Goal: Task Accomplishment & Management: Complete application form

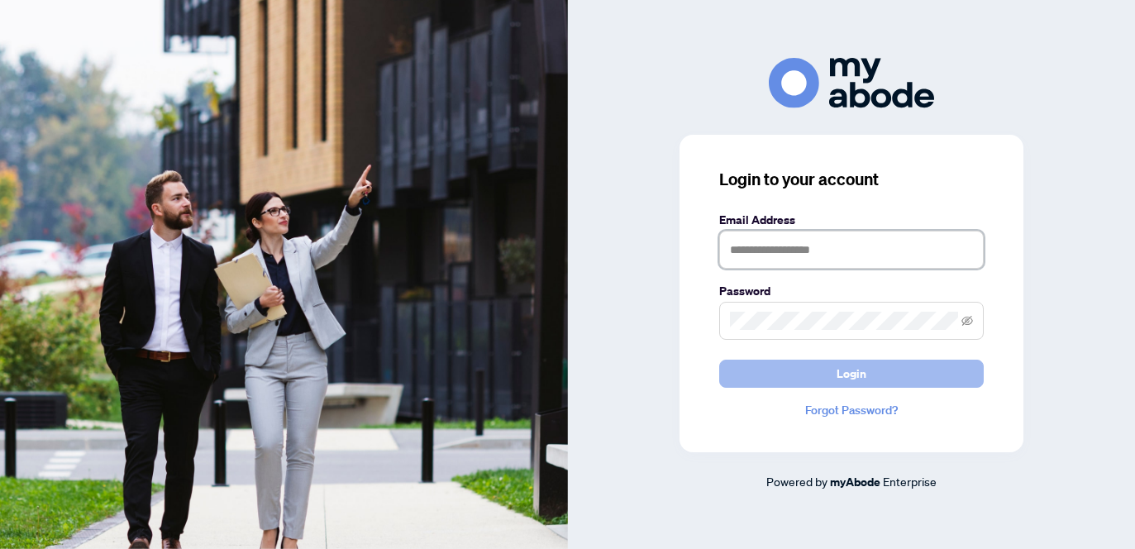
type input "**********"
click at [820, 376] on button "Login" at bounding box center [851, 374] width 264 height 28
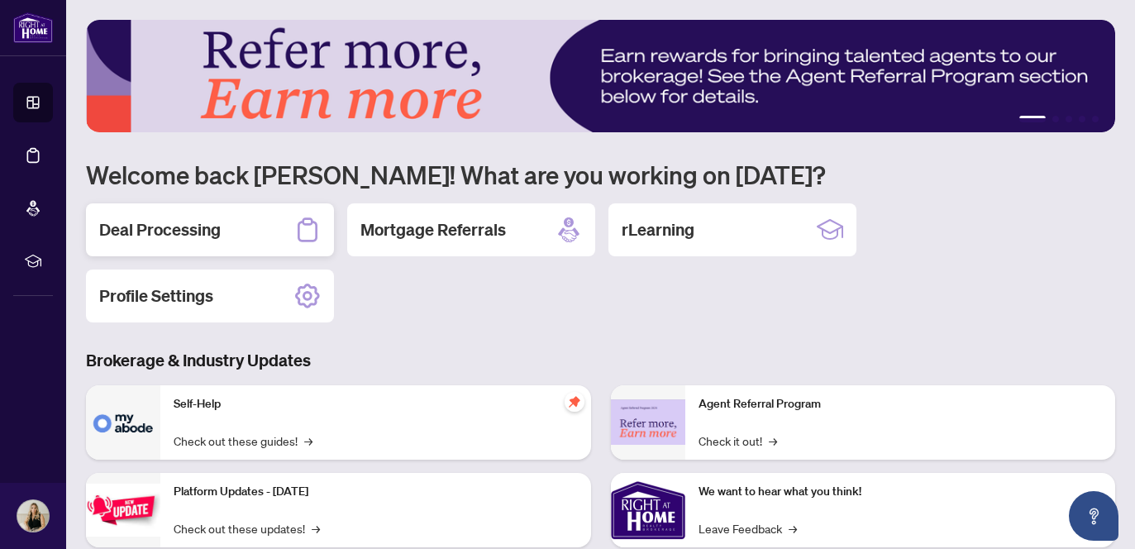
click at [237, 234] on div "Deal Processing" at bounding box center [210, 229] width 248 height 53
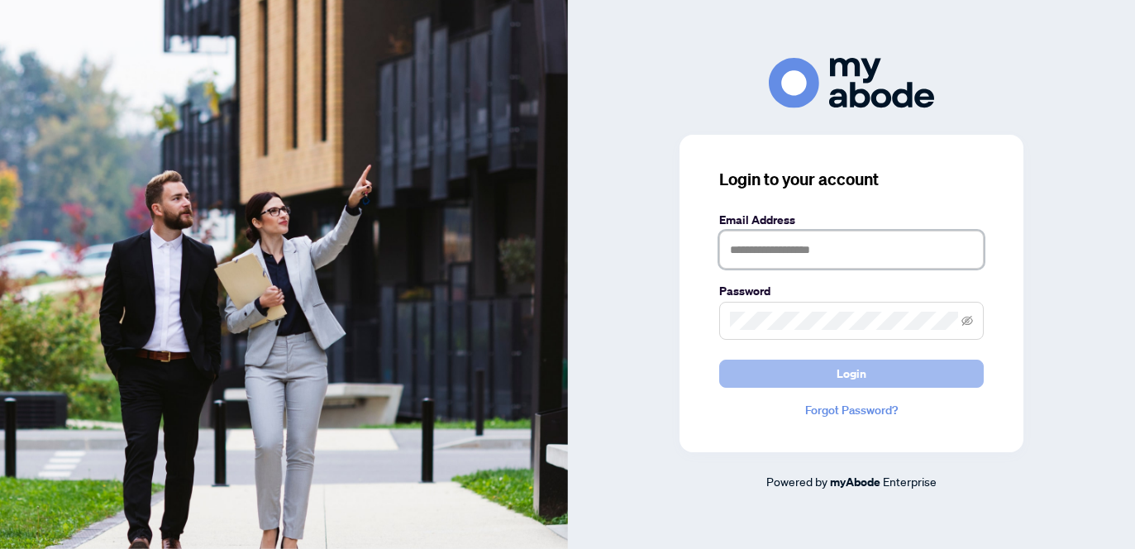
type input "**********"
click at [867, 363] on button "Login" at bounding box center [851, 374] width 264 height 28
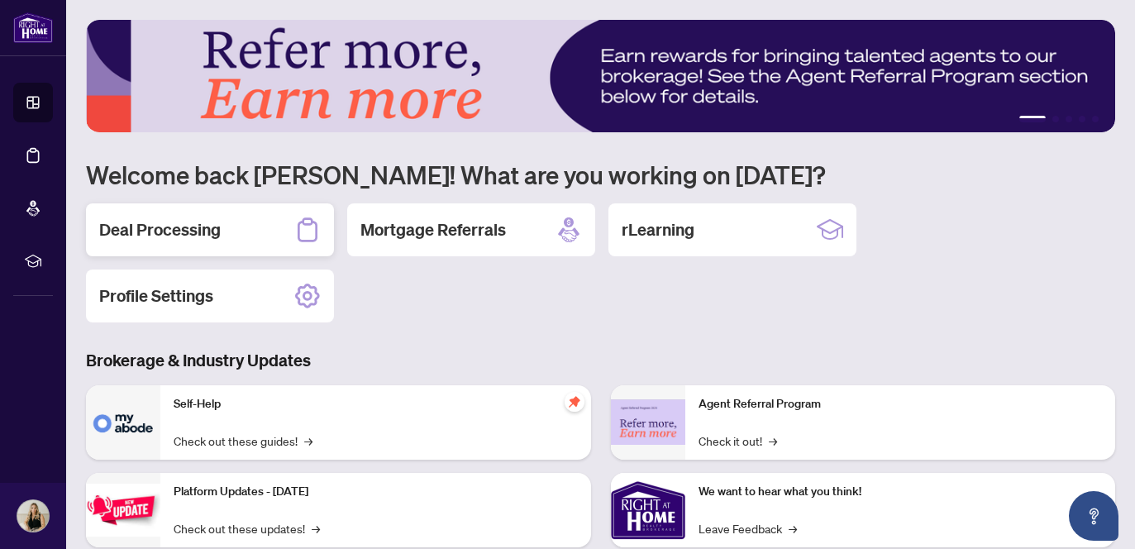
click at [236, 221] on div "Deal Processing" at bounding box center [210, 229] width 248 height 53
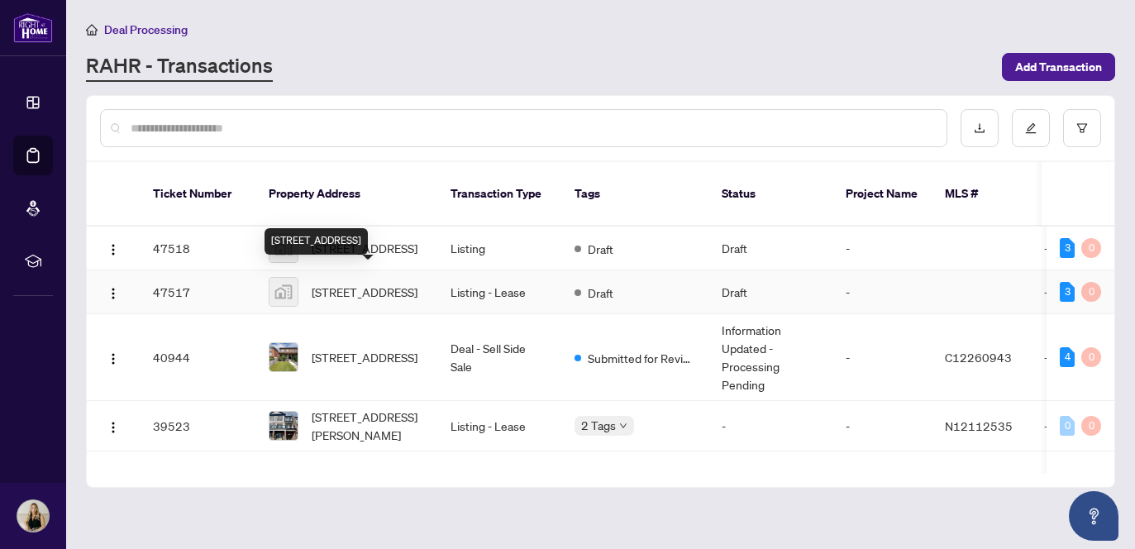
click at [360, 231] on div "[STREET_ADDRESS]" at bounding box center [315, 241] width 103 height 26
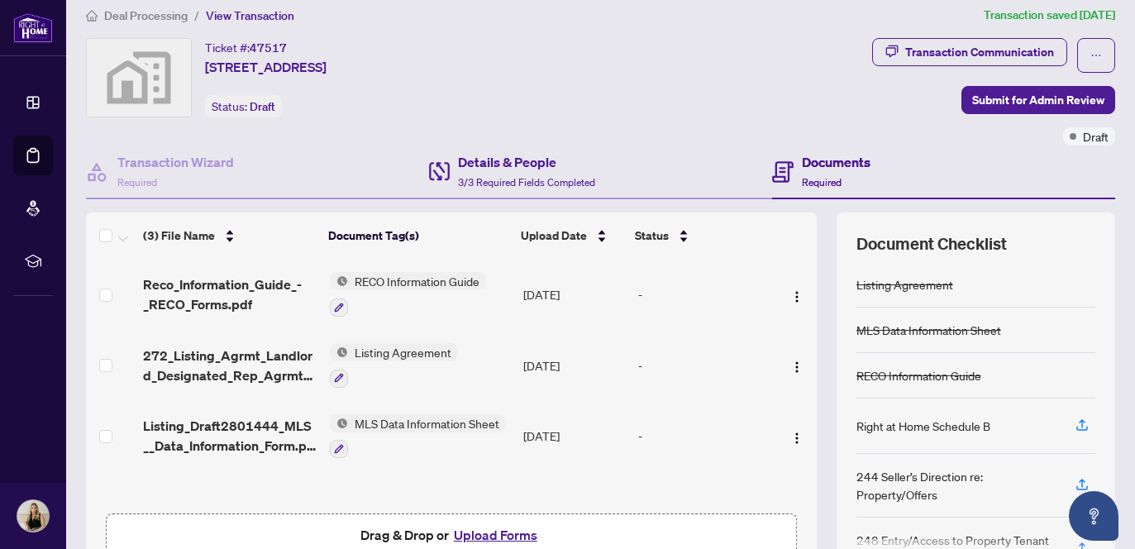
scroll to position [15, 0]
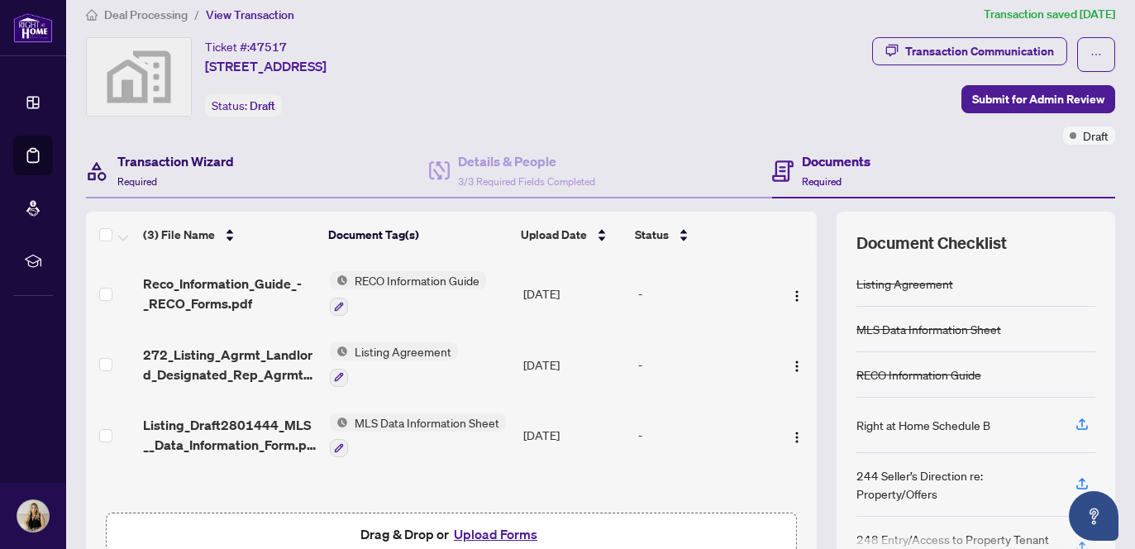
click at [156, 169] on h4 "Transaction Wizard" at bounding box center [175, 161] width 117 height 20
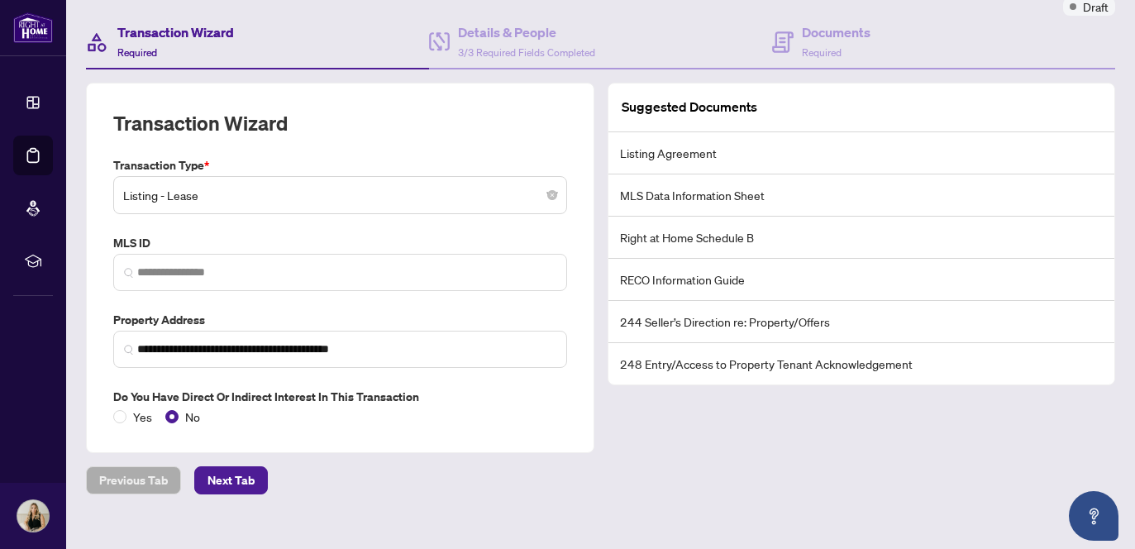
scroll to position [151, 0]
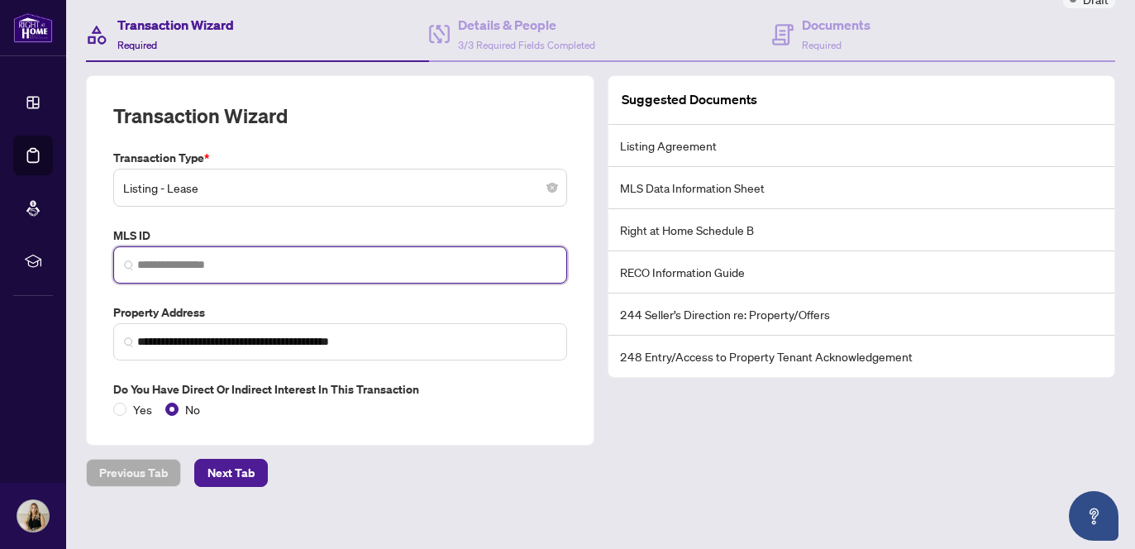
click at [305, 265] on input "search" at bounding box center [346, 264] width 419 height 17
paste input "*********"
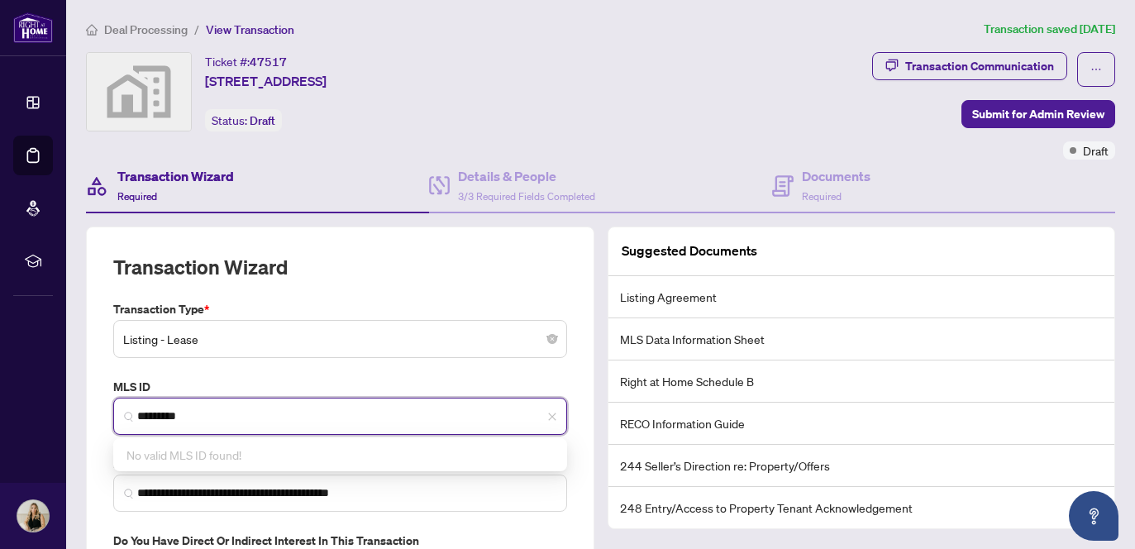
type input "*********"
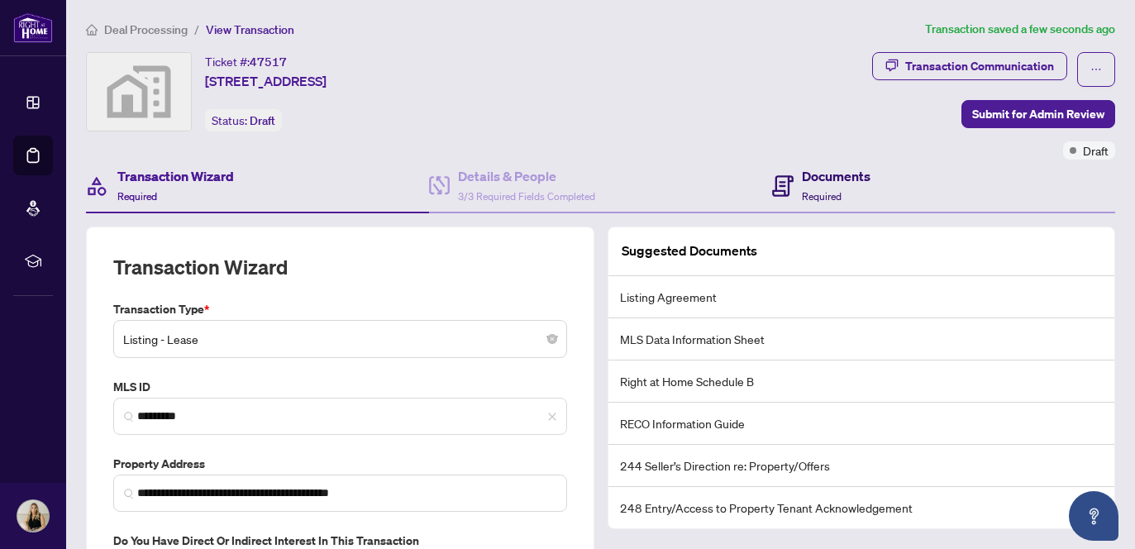
click at [786, 192] on icon at bounding box center [782, 185] width 21 height 21
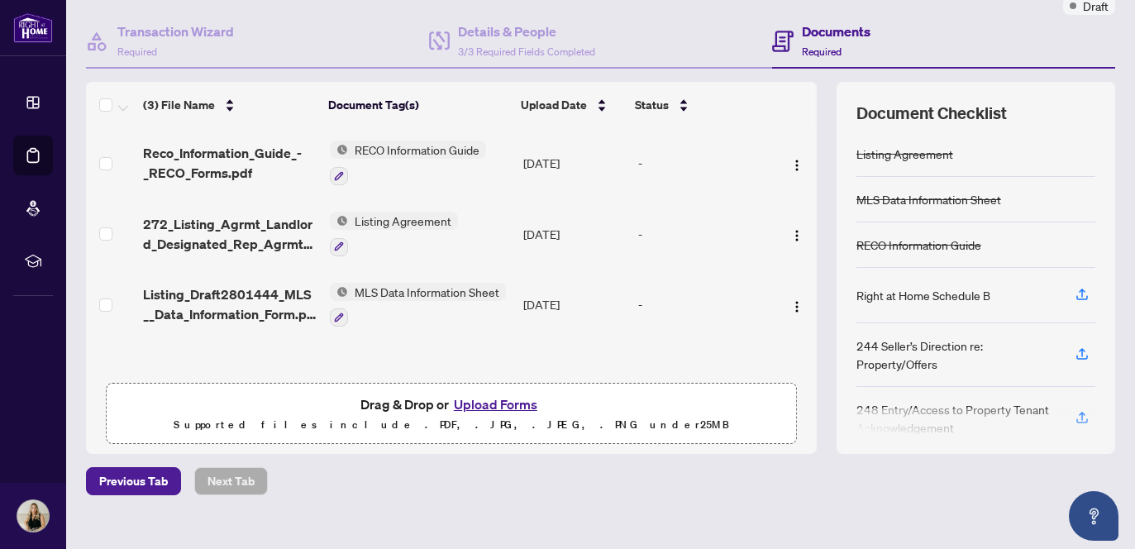
scroll to position [168, 0]
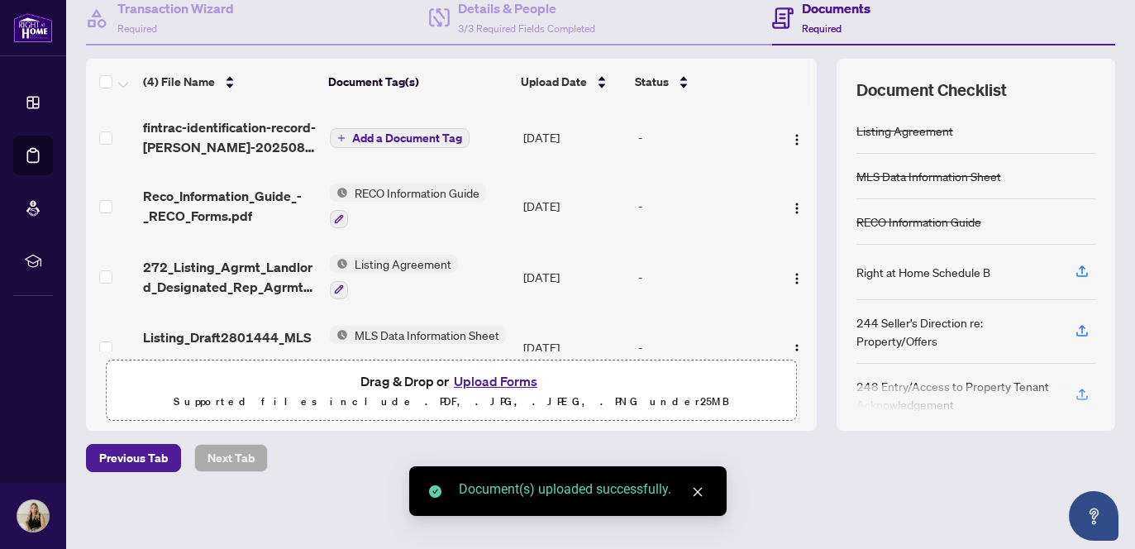
click at [404, 136] on span "Add a Document Tag" at bounding box center [407, 138] width 110 height 12
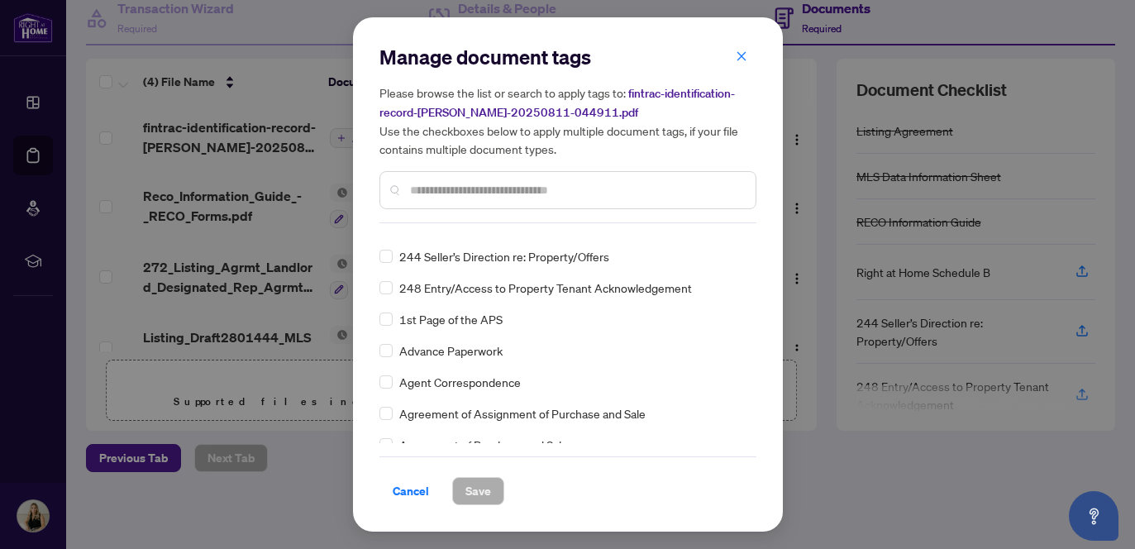
scroll to position [4, 0]
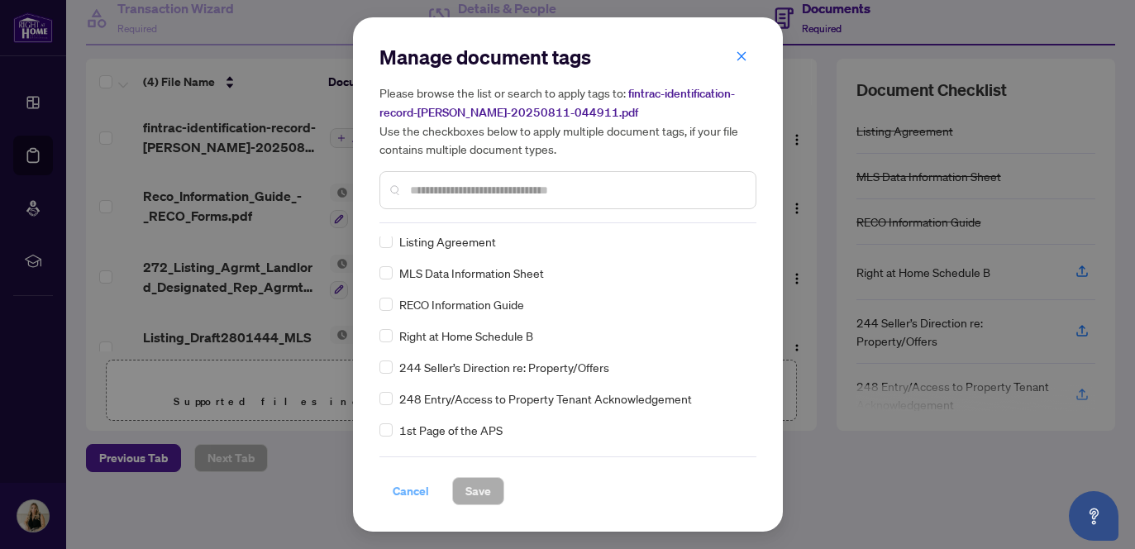
click at [410, 491] on span "Cancel" at bounding box center [411, 491] width 36 height 26
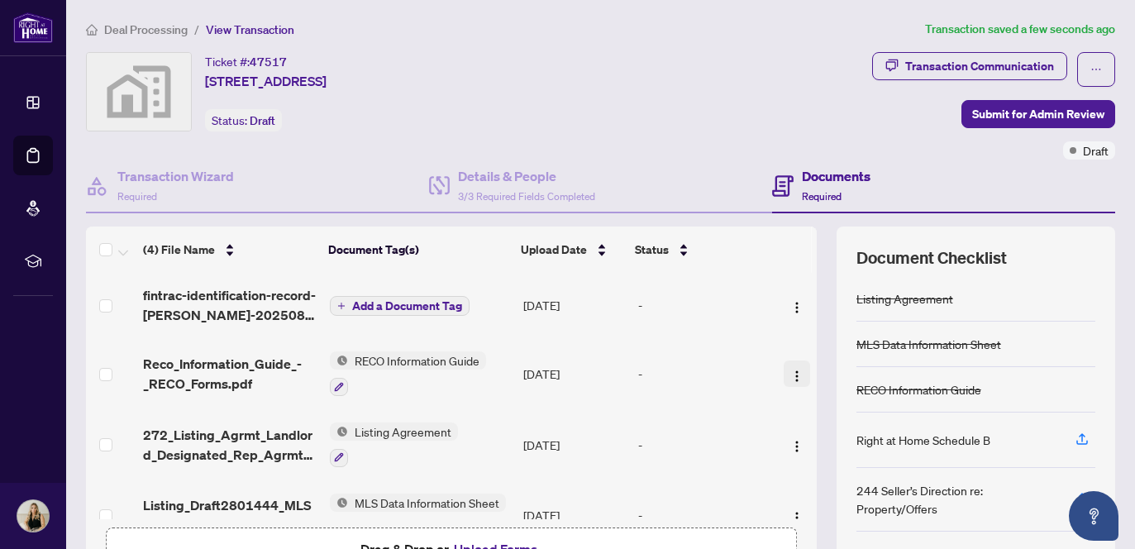
scroll to position [0, 0]
click at [791, 302] on img "button" at bounding box center [796, 308] width 13 height 13
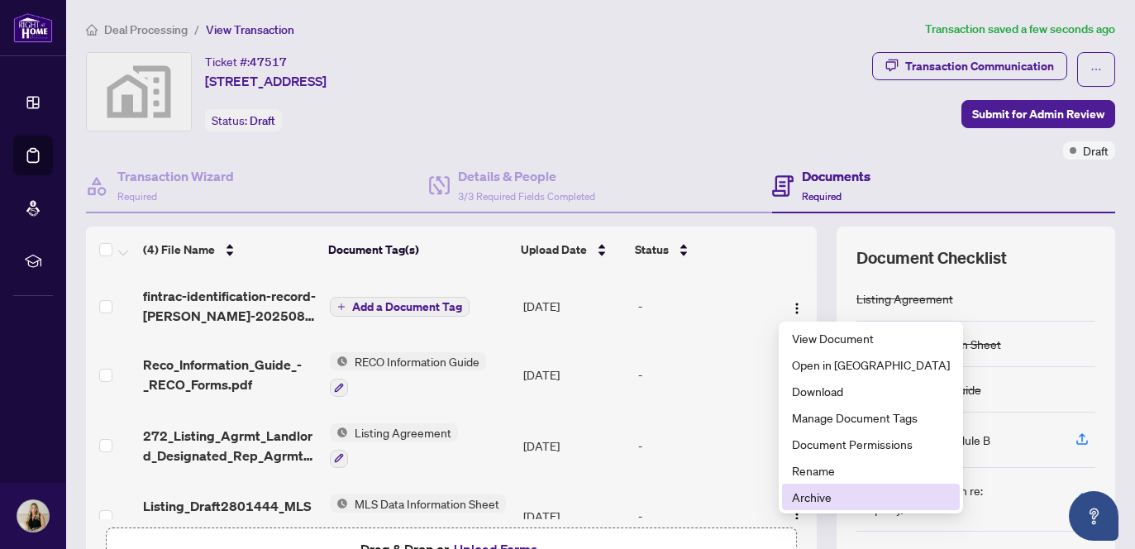
click at [812, 501] on span "Archive" at bounding box center [871, 497] width 158 height 18
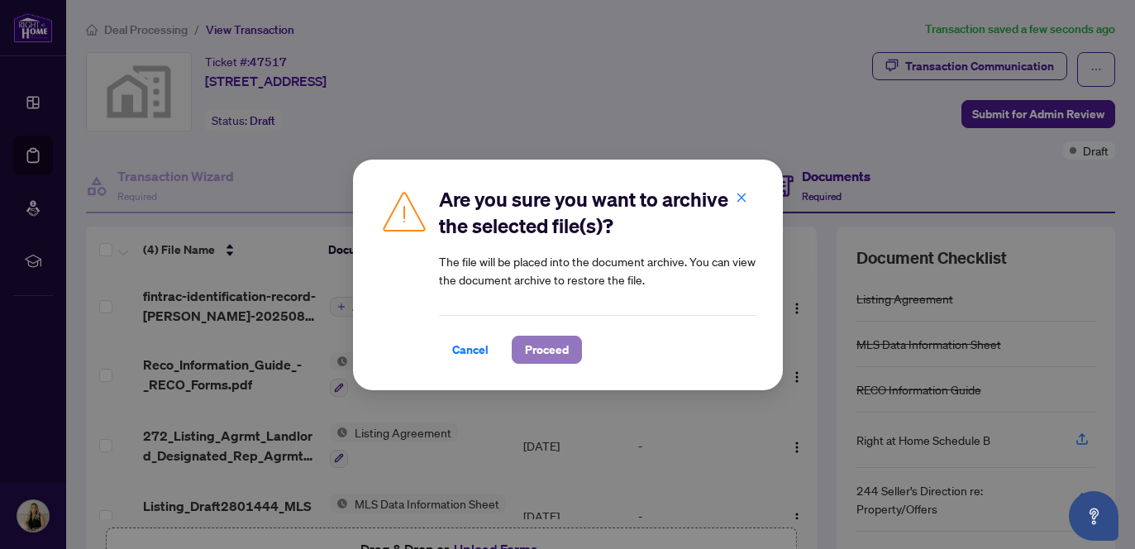
click at [536, 353] on span "Proceed" at bounding box center [547, 349] width 44 height 26
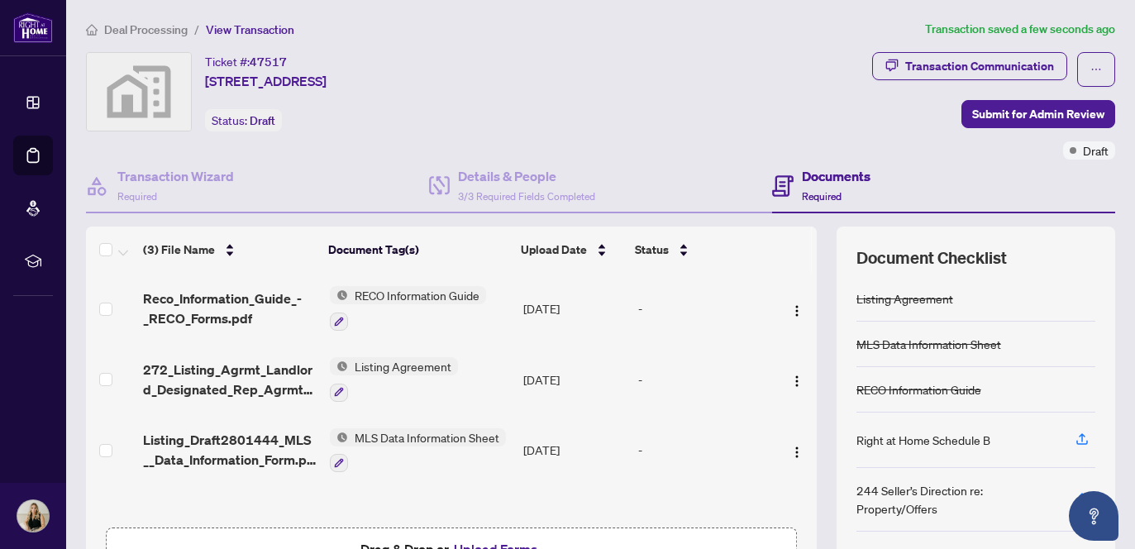
click at [141, 26] on span "Deal Processing" at bounding box center [145, 29] width 83 height 15
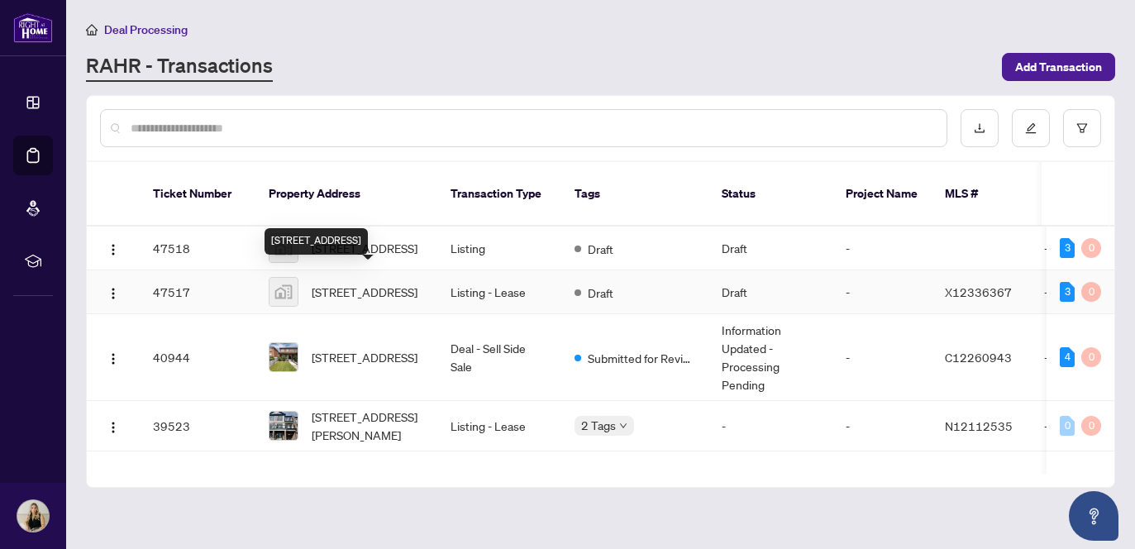
click at [332, 296] on span "[STREET_ADDRESS]" at bounding box center [365, 292] width 106 height 18
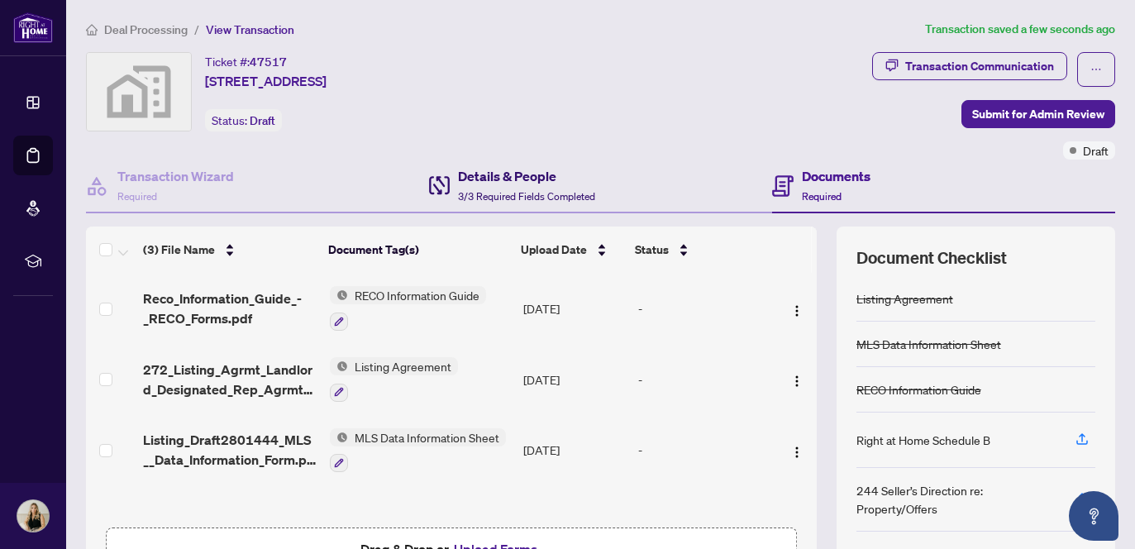
click at [471, 183] on h4 "Details & People" at bounding box center [526, 176] width 137 height 20
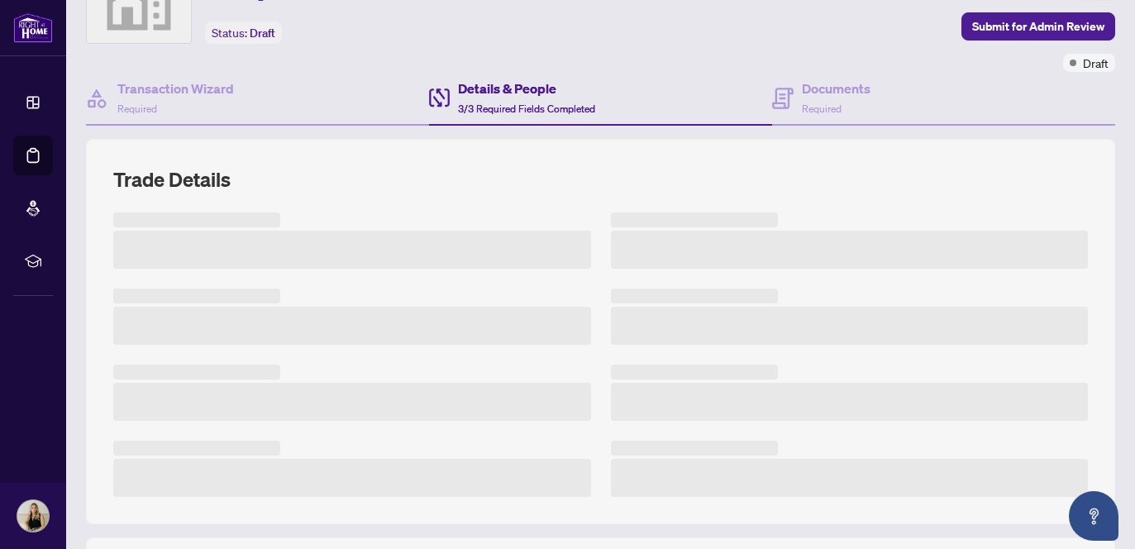
scroll to position [120, 0]
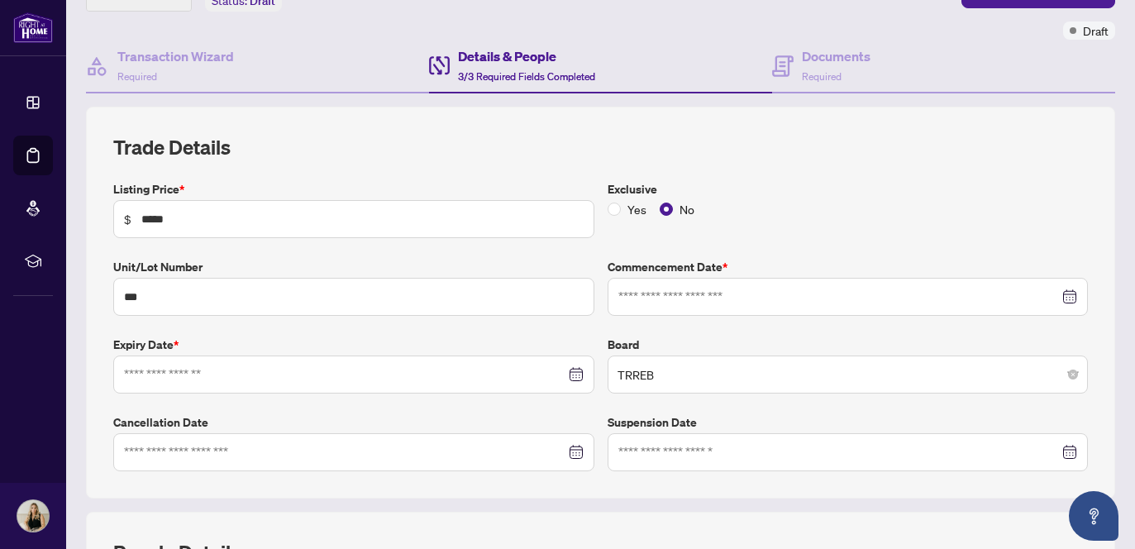
type input "**********"
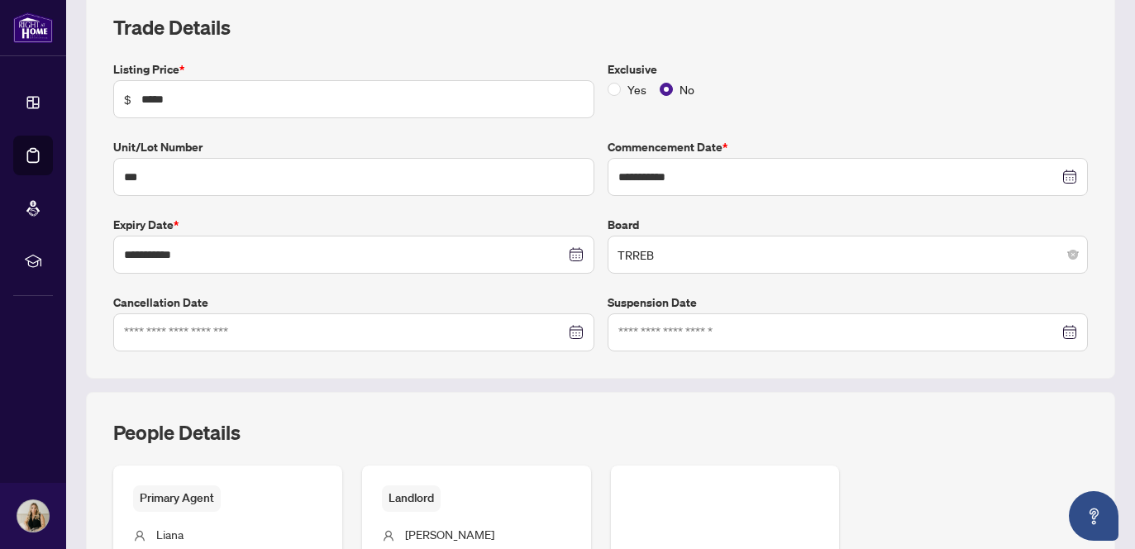
scroll to position [0, 0]
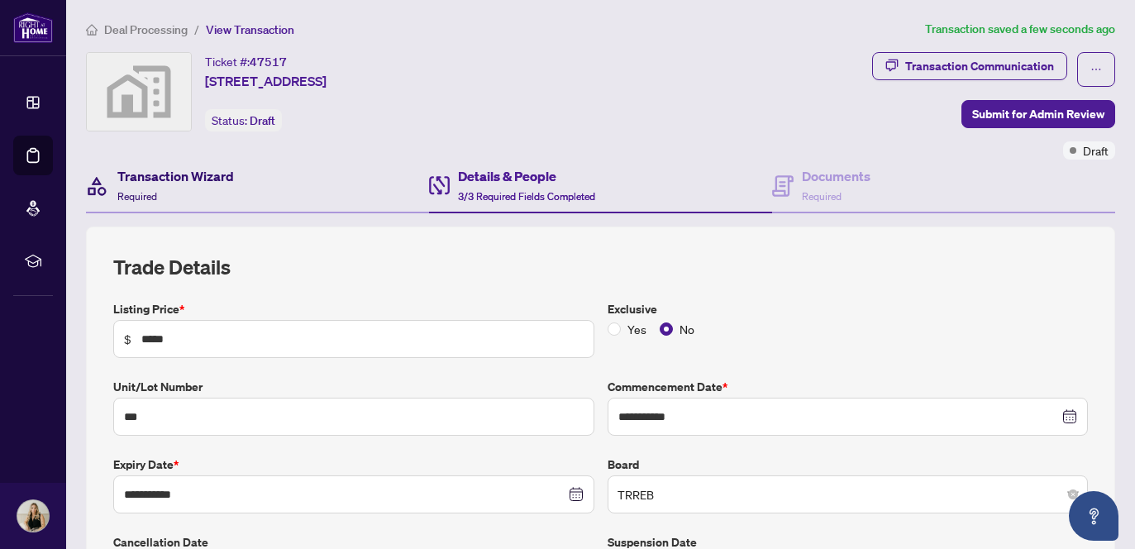
click at [210, 179] on h4 "Transaction Wizard" at bounding box center [175, 176] width 117 height 20
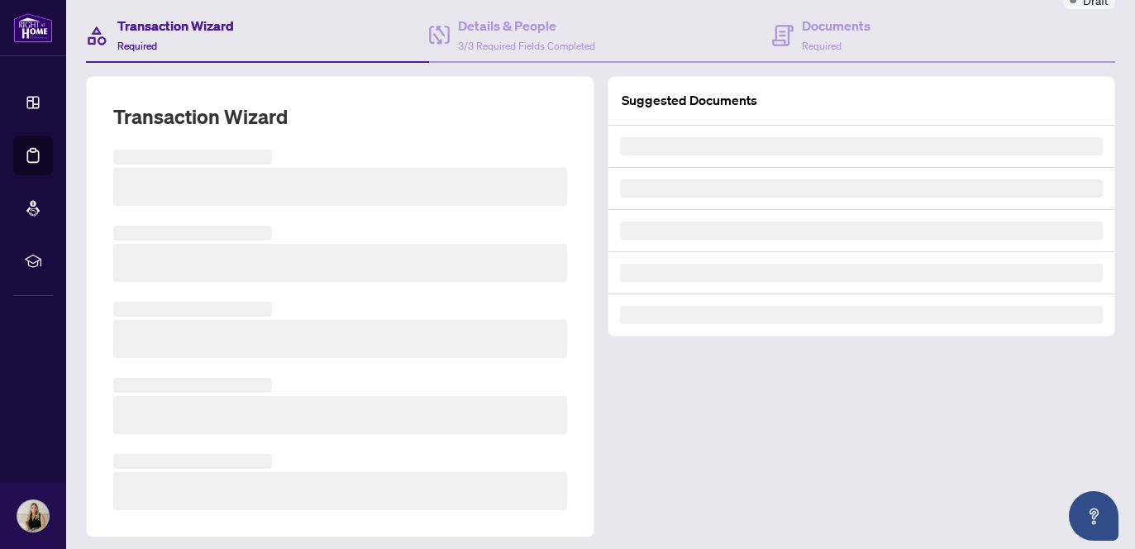
scroll to position [155, 0]
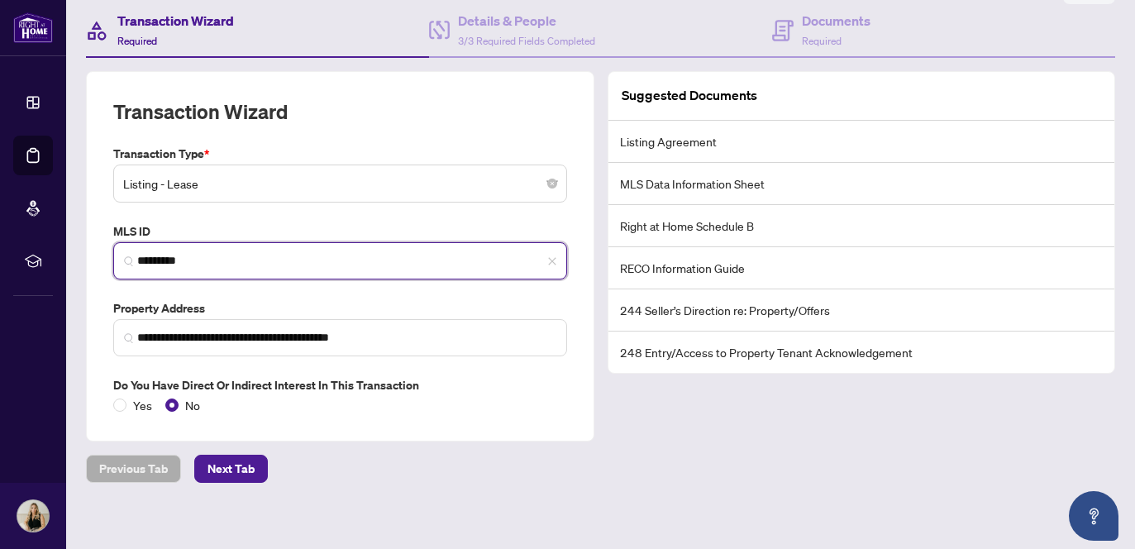
drag, startPoint x: 215, startPoint y: 264, endPoint x: 100, endPoint y: 257, distance: 115.1
click at [100, 257] on div "**********" at bounding box center [340, 256] width 508 height 370
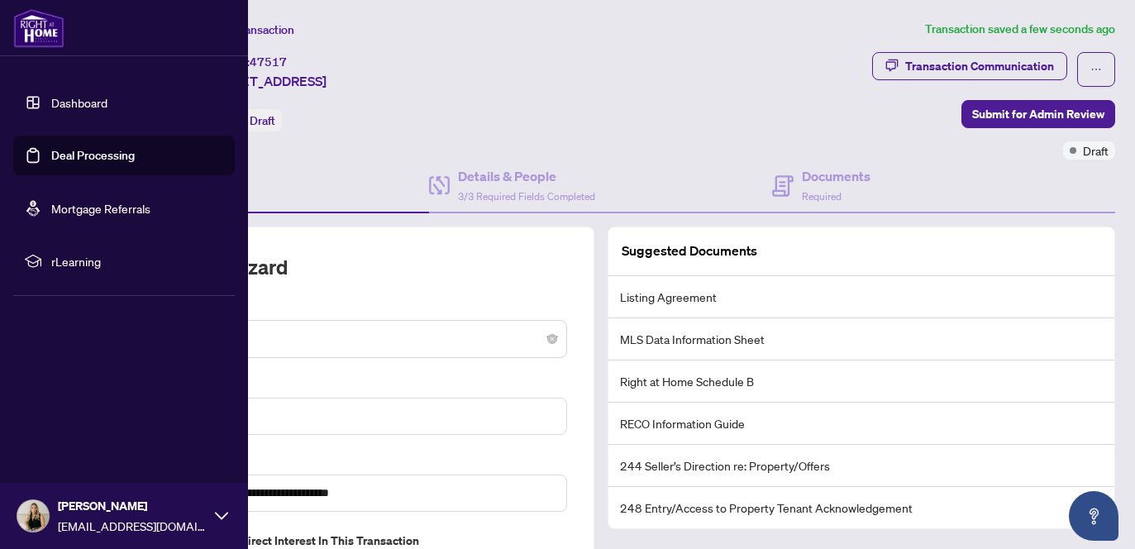
click at [102, 157] on link "Deal Processing" at bounding box center [92, 155] width 83 height 15
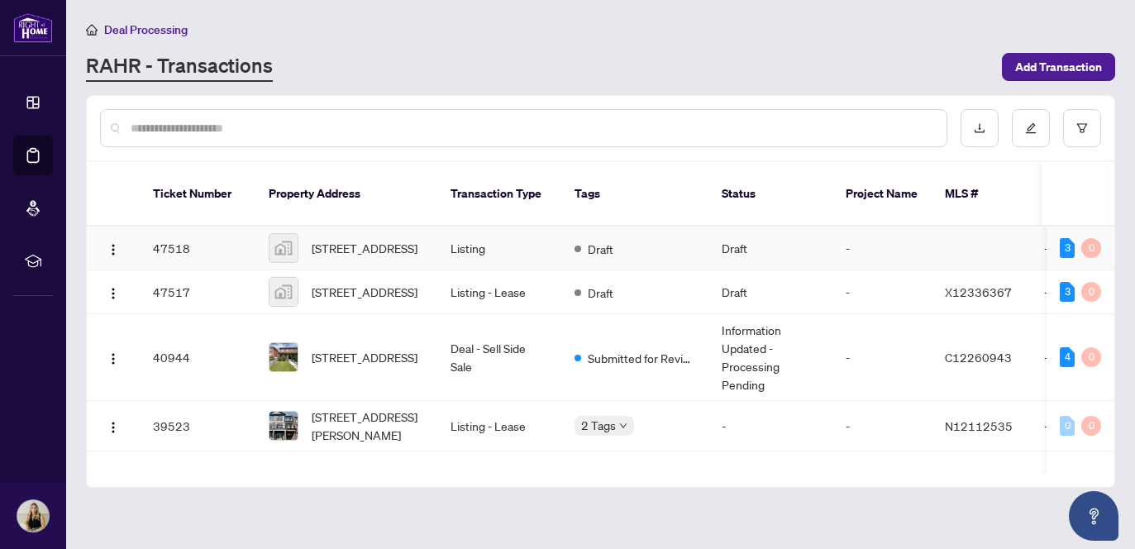
click at [493, 236] on td "Listing" at bounding box center [499, 248] width 124 height 44
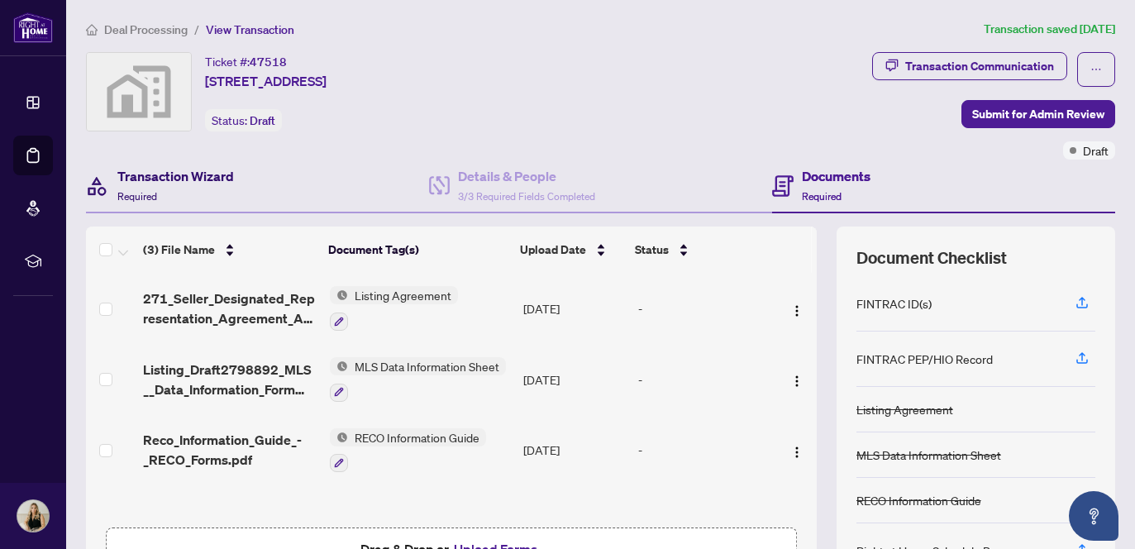
click at [192, 189] on div "Transaction Wizard Required" at bounding box center [175, 185] width 117 height 39
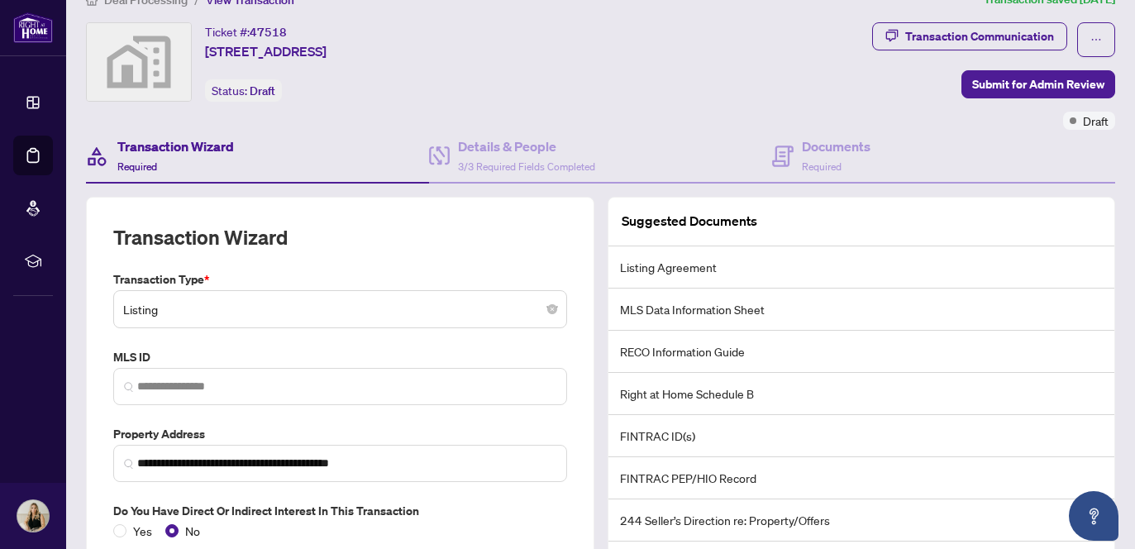
scroll to position [78, 0]
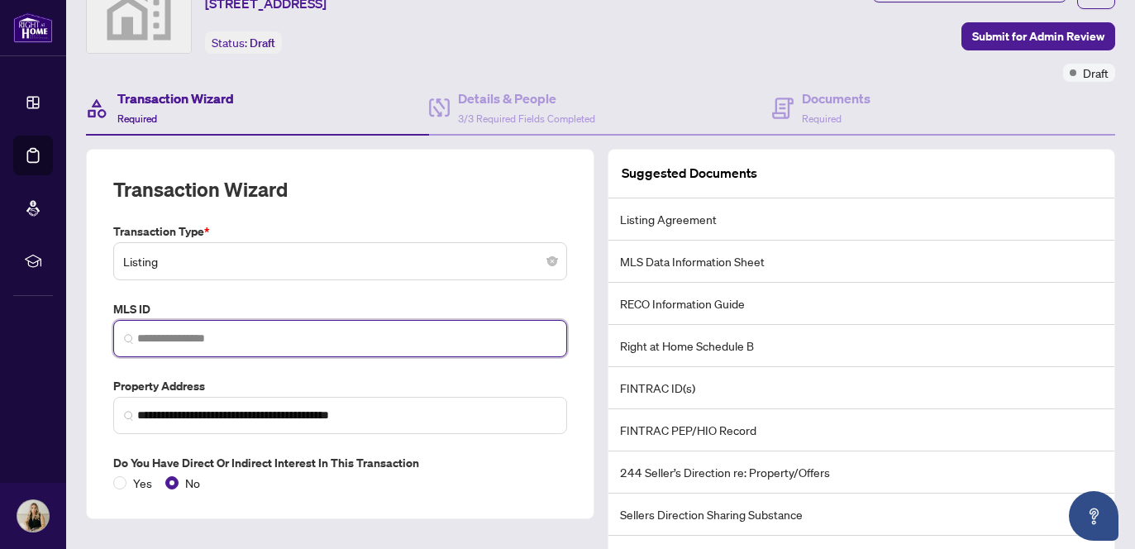
click at [351, 341] on input "search" at bounding box center [346, 338] width 419 height 17
paste input "*********"
type input "*********"
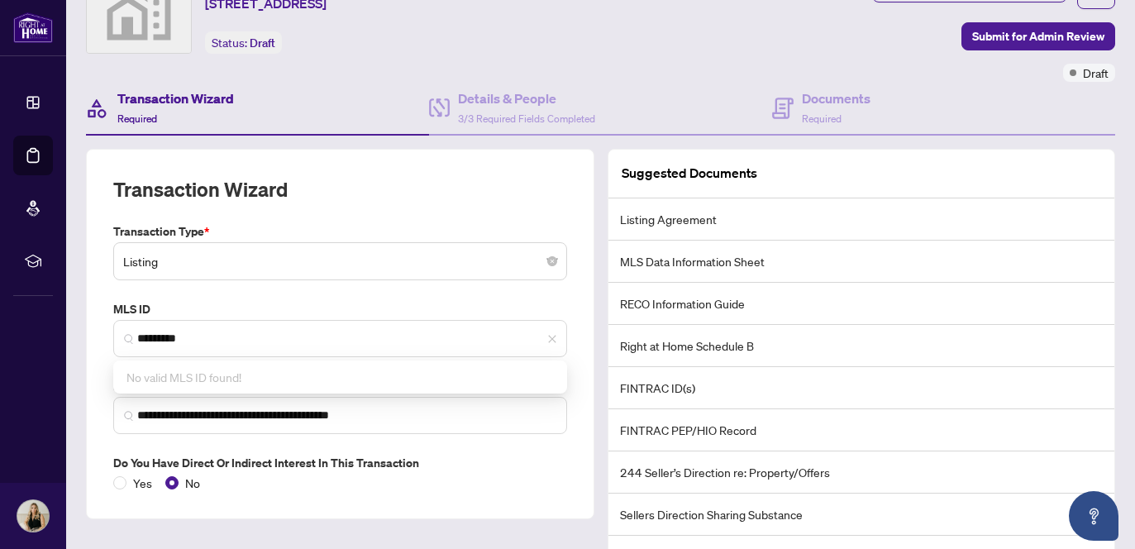
click at [526, 475] on div "Yes No" at bounding box center [340, 483] width 454 height 18
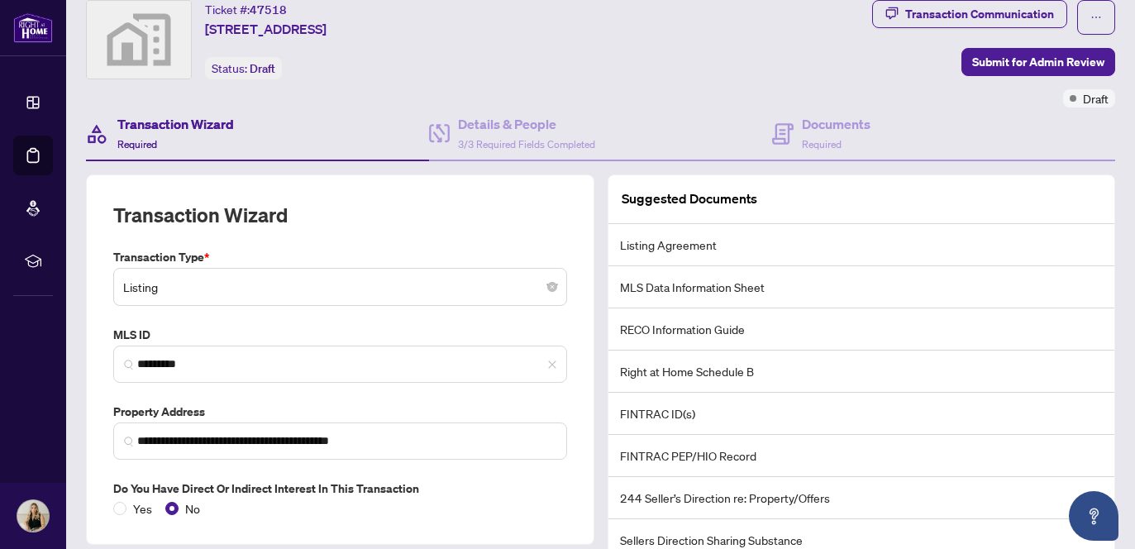
scroll to position [51, 0]
click at [837, 125] on h4 "Documents" at bounding box center [836, 125] width 69 height 20
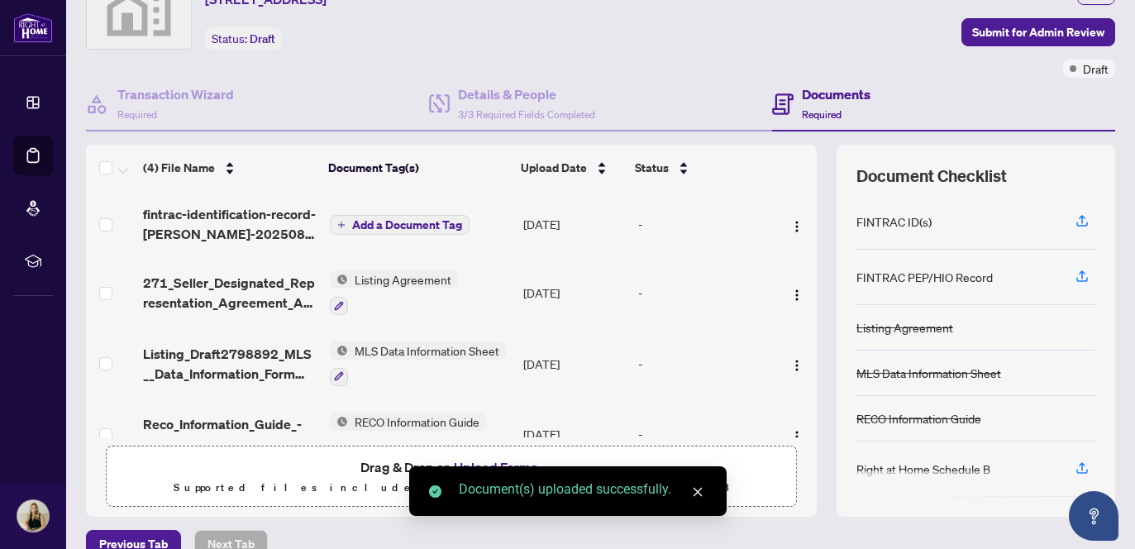
click at [382, 219] on span "Add a Document Tag" at bounding box center [407, 225] width 110 height 12
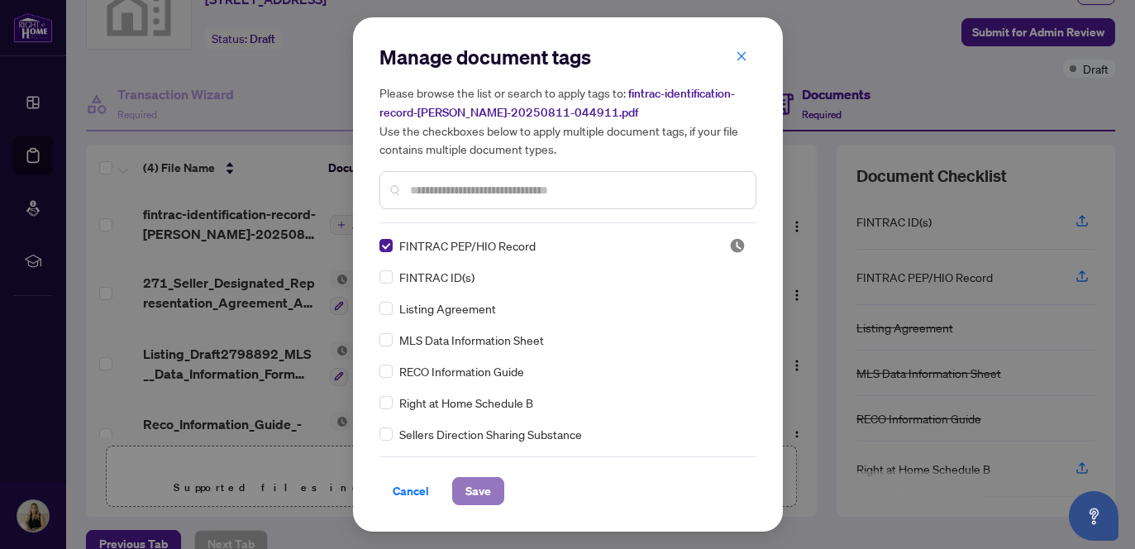
click at [474, 489] on span "Save" at bounding box center [478, 491] width 26 height 26
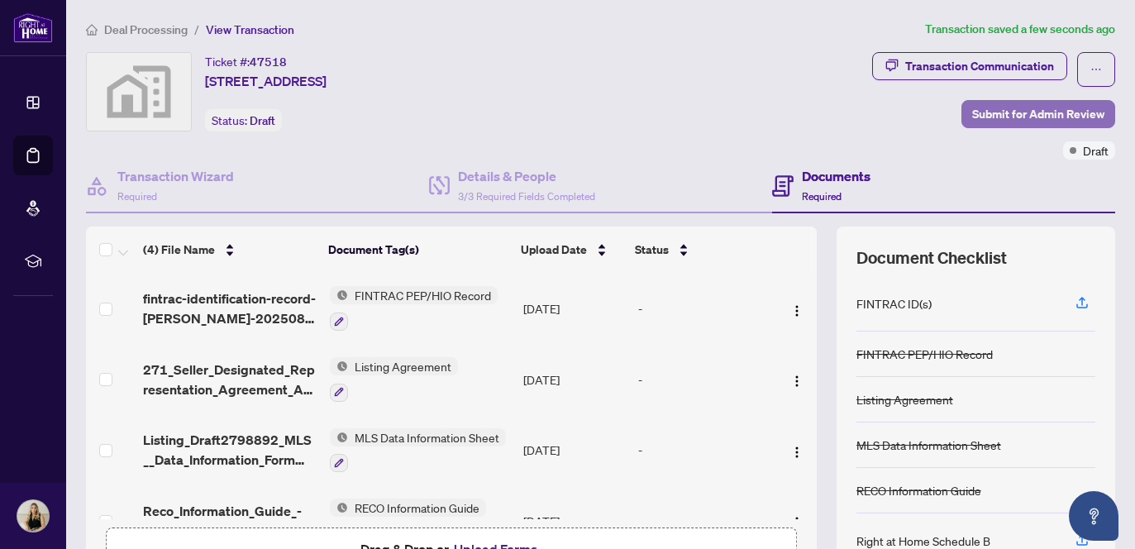
click at [1009, 112] on span "Submit for Admin Review" at bounding box center [1038, 114] width 132 height 26
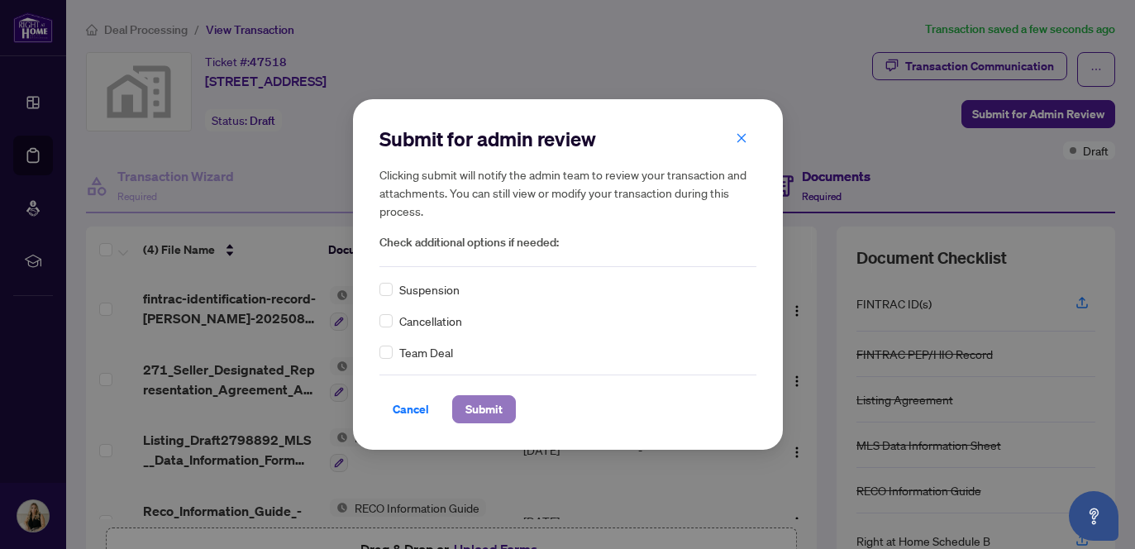
click at [482, 414] on span "Submit" at bounding box center [483, 409] width 37 height 26
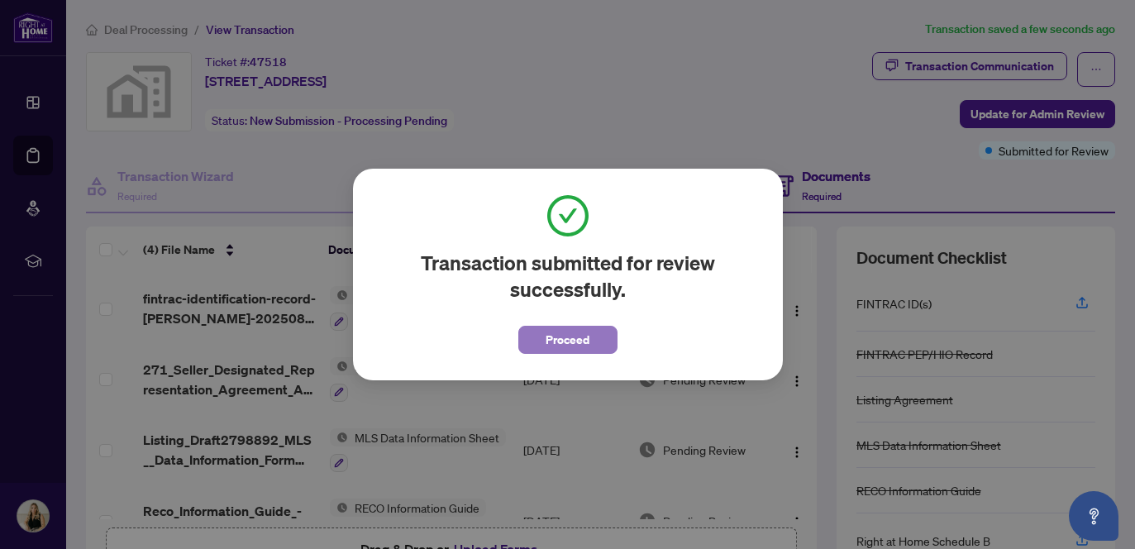
click at [562, 346] on span "Proceed" at bounding box center [567, 339] width 44 height 26
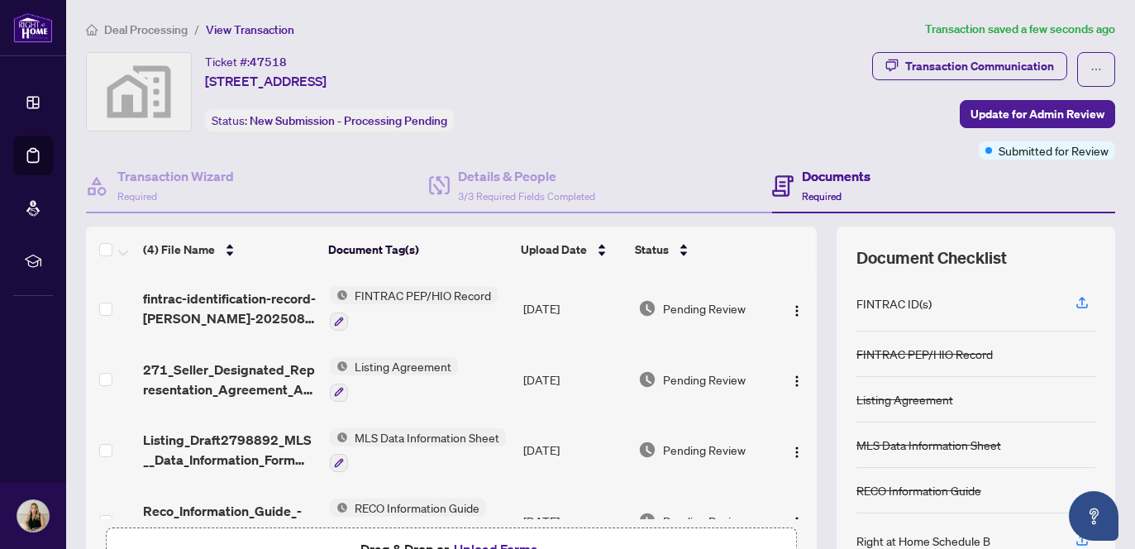
click at [167, 28] on span "Deal Processing" at bounding box center [145, 29] width 83 height 15
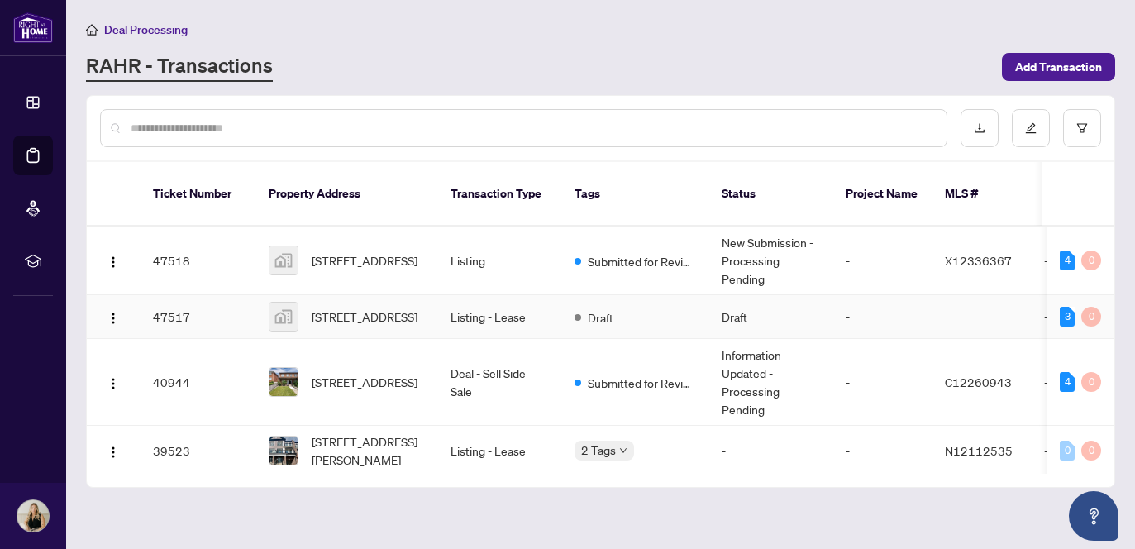
click at [663, 301] on td "Draft" at bounding box center [634, 317] width 147 height 44
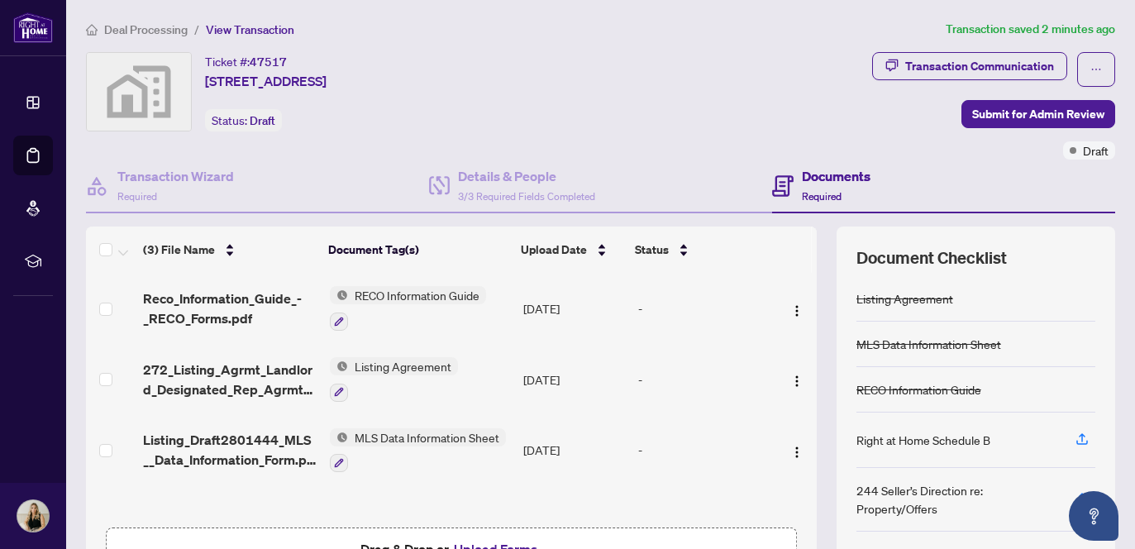
scroll to position [1, 0]
click at [132, 185] on div "Transaction Wizard Required" at bounding box center [175, 185] width 117 height 39
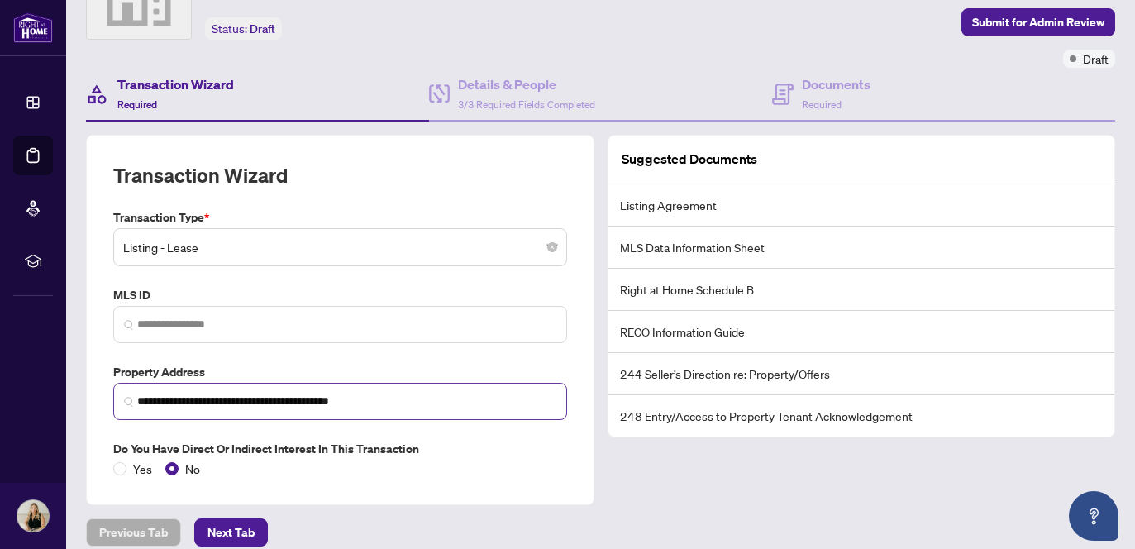
scroll to position [111, 0]
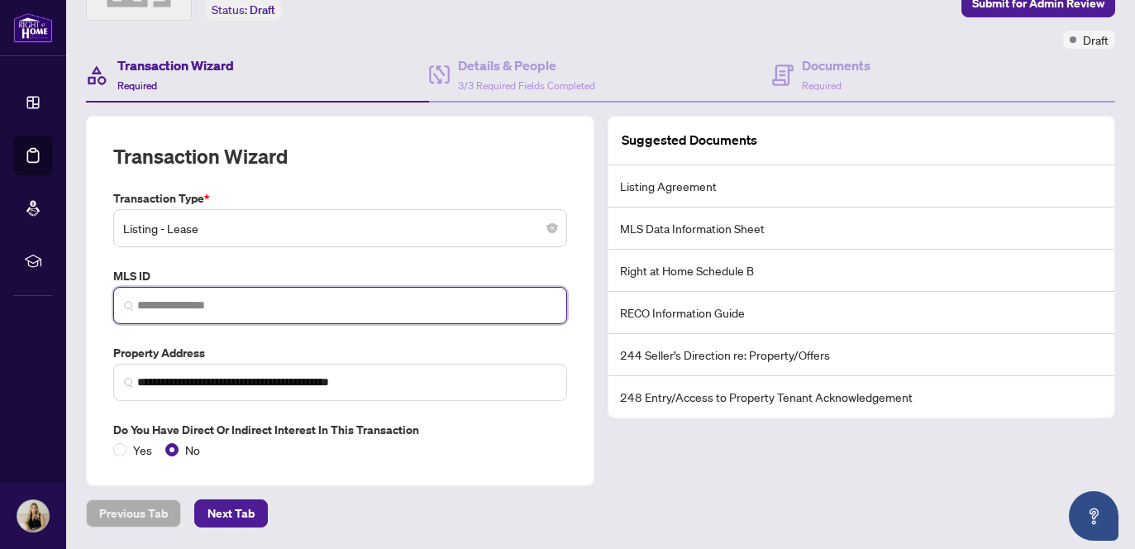
click at [260, 308] on input "search" at bounding box center [346, 305] width 419 height 17
paste input "*********"
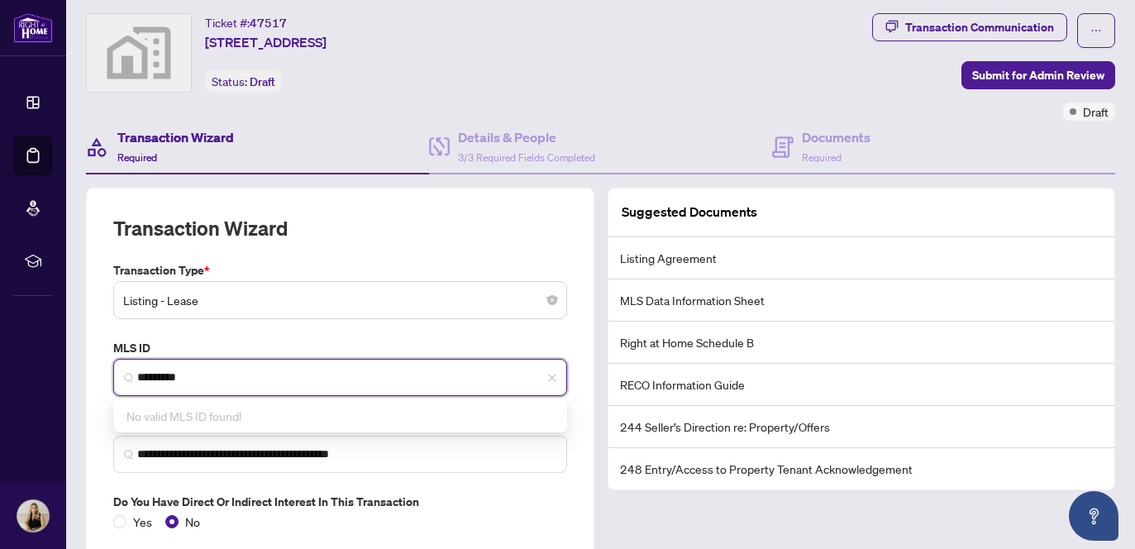
scroll to position [0, 0]
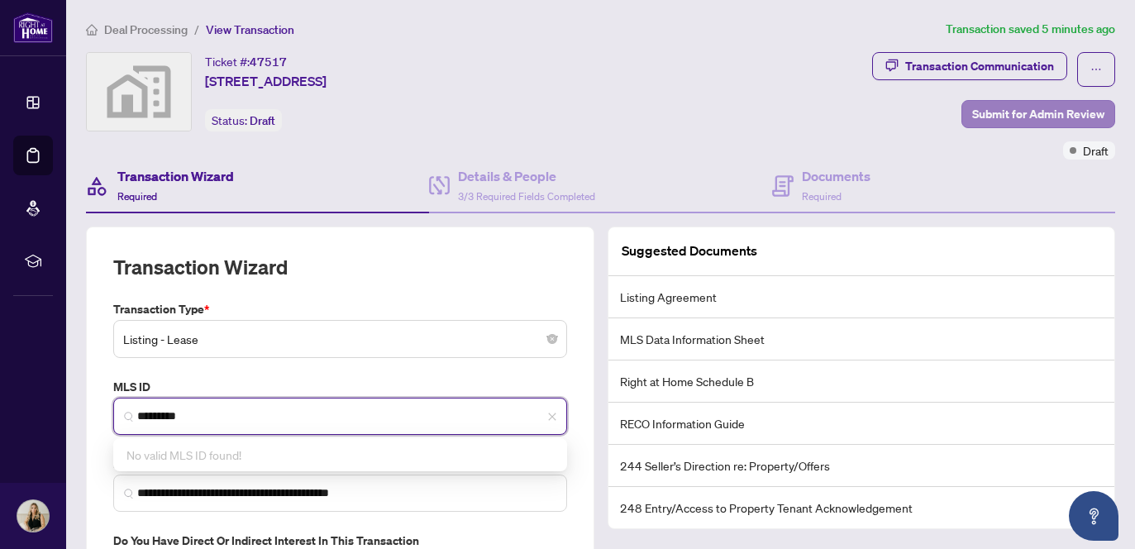
type input "*********"
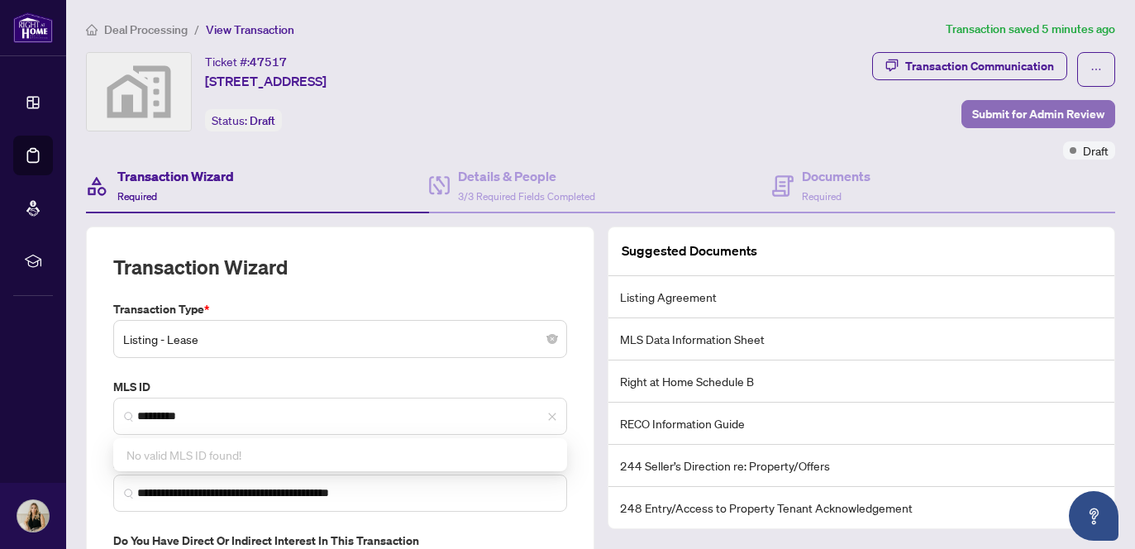
click at [1013, 115] on span "Submit for Admin Review" at bounding box center [1038, 114] width 132 height 26
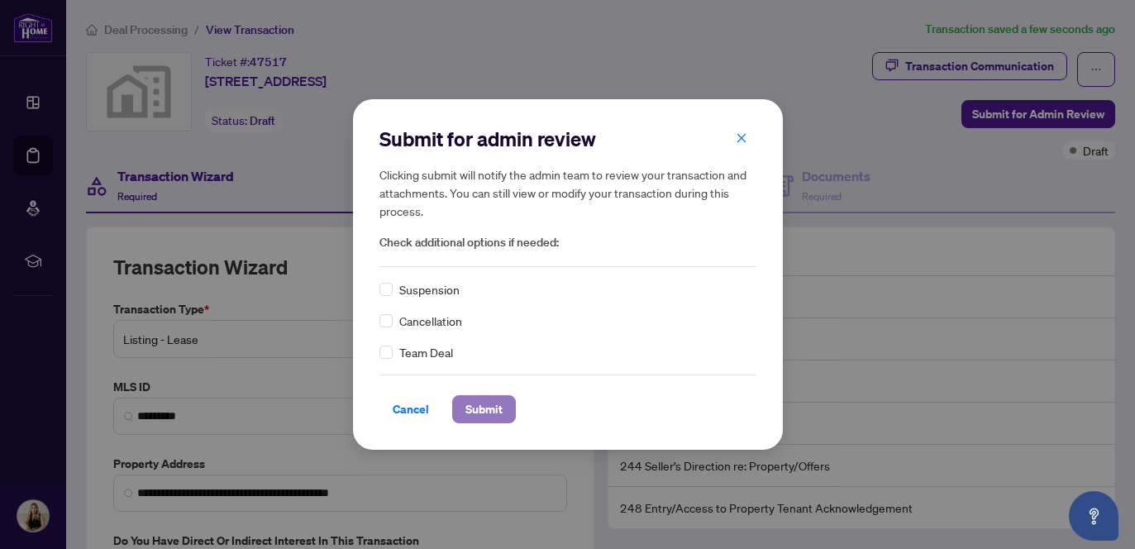
click at [485, 403] on span "Submit" at bounding box center [483, 409] width 37 height 26
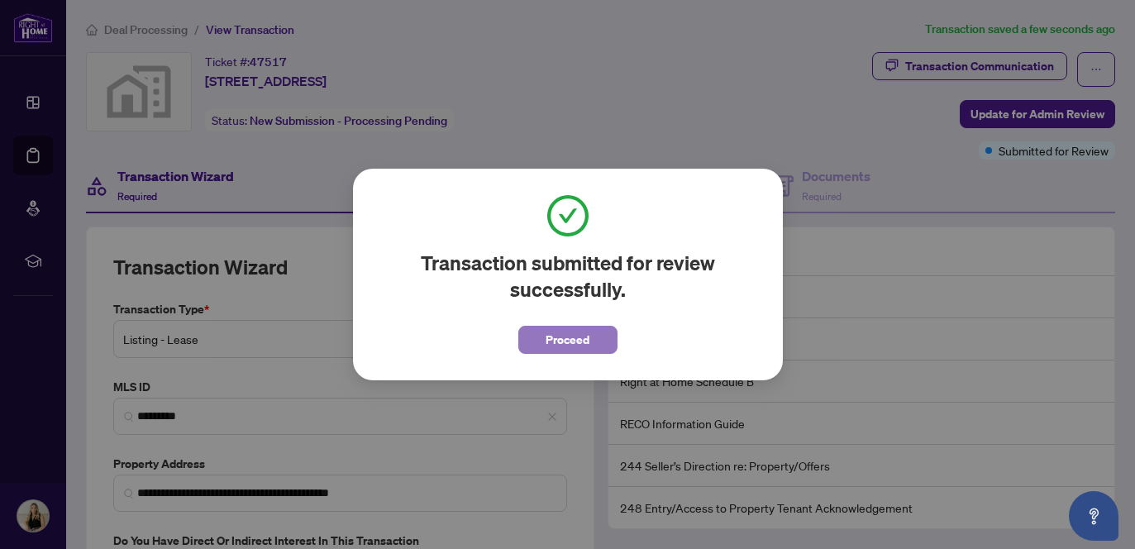
click at [556, 347] on span "Proceed" at bounding box center [567, 339] width 44 height 26
